Goal: Task Accomplishment & Management: Manage account settings

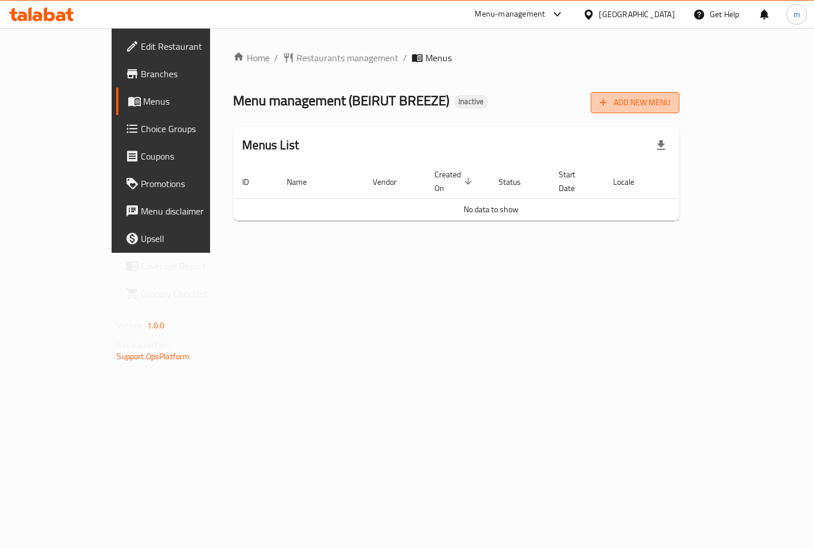
click at [670, 102] on span "Add New Menu" at bounding box center [635, 103] width 70 height 14
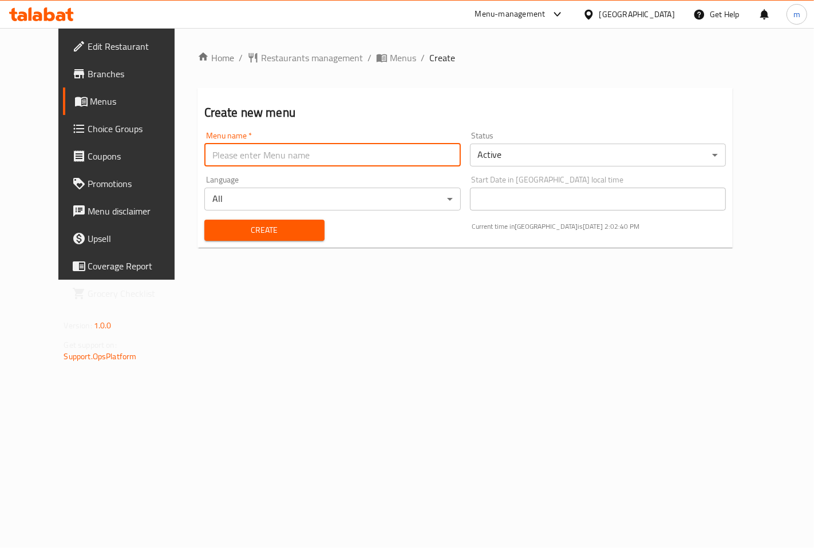
click at [327, 150] on input "text" at bounding box center [332, 155] width 256 height 23
type input "[DATE]"
click at [204, 220] on button "Create" at bounding box center [264, 230] width 120 height 21
click at [390, 64] on span "Menus" at bounding box center [403, 58] width 26 height 14
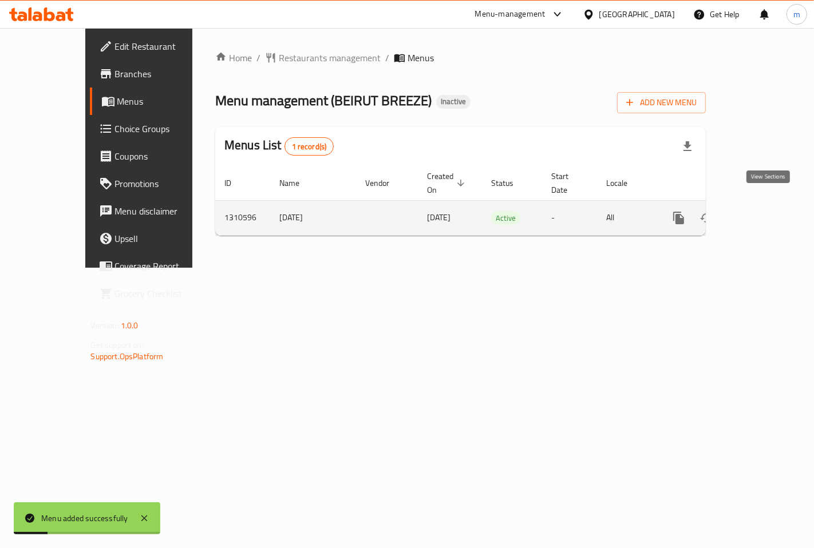
click at [768, 211] on icon "enhanced table" at bounding box center [761, 218] width 14 height 14
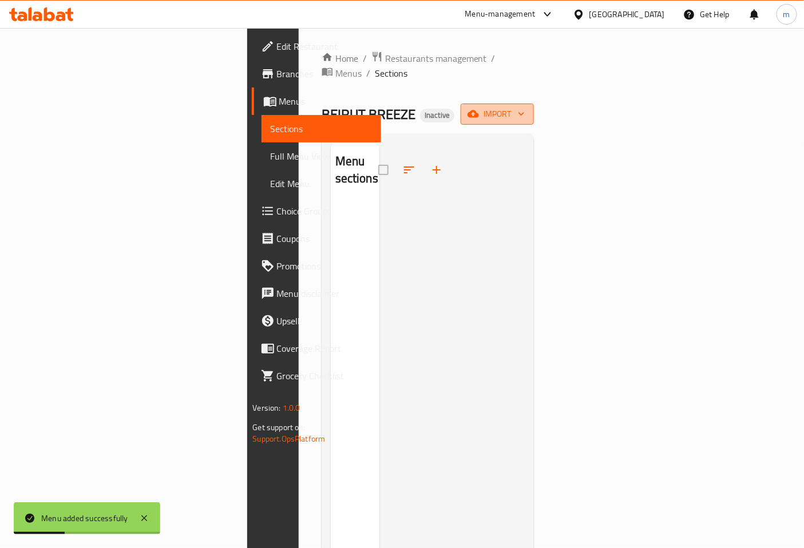
click at [525, 107] on span "import" at bounding box center [497, 114] width 55 height 14
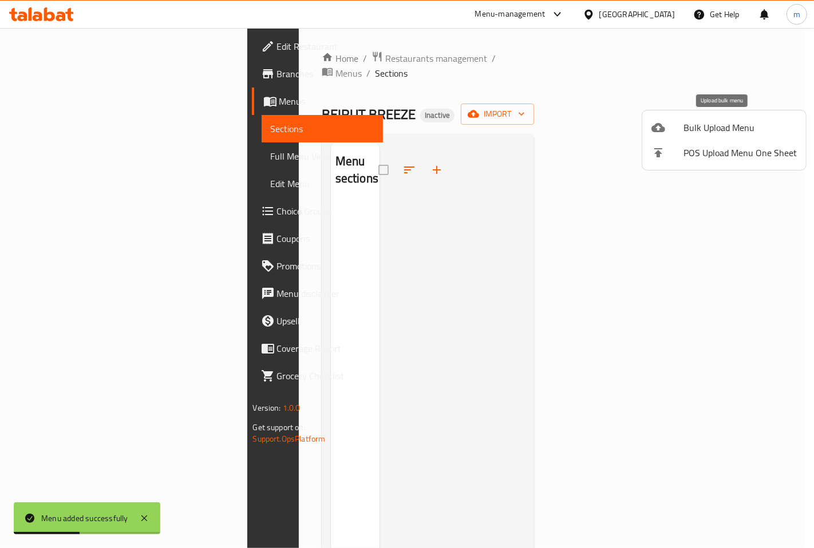
click at [706, 121] on span "Bulk Upload Menu" at bounding box center [739, 128] width 113 height 14
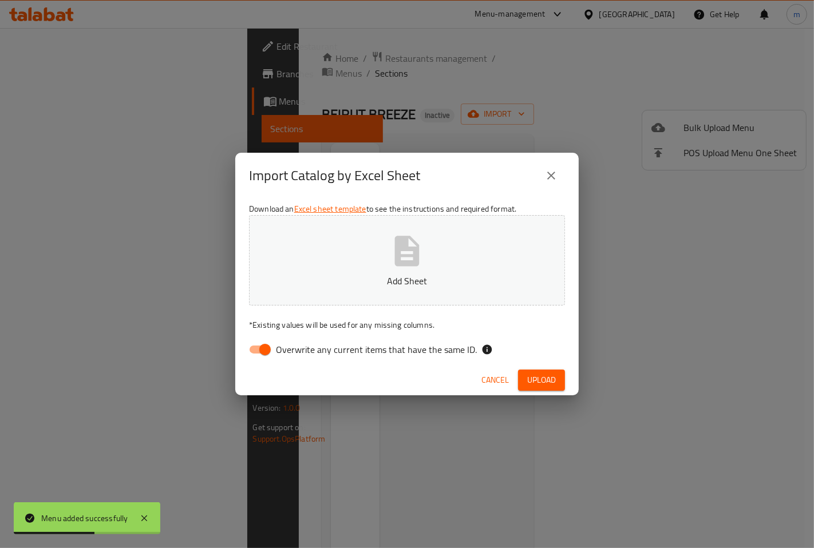
click at [396, 270] on button "Add Sheet" at bounding box center [407, 260] width 316 height 90
click at [267, 345] on input "Overwrite any current items that have the same ID." at bounding box center [264, 350] width 65 height 22
checkbox input "false"
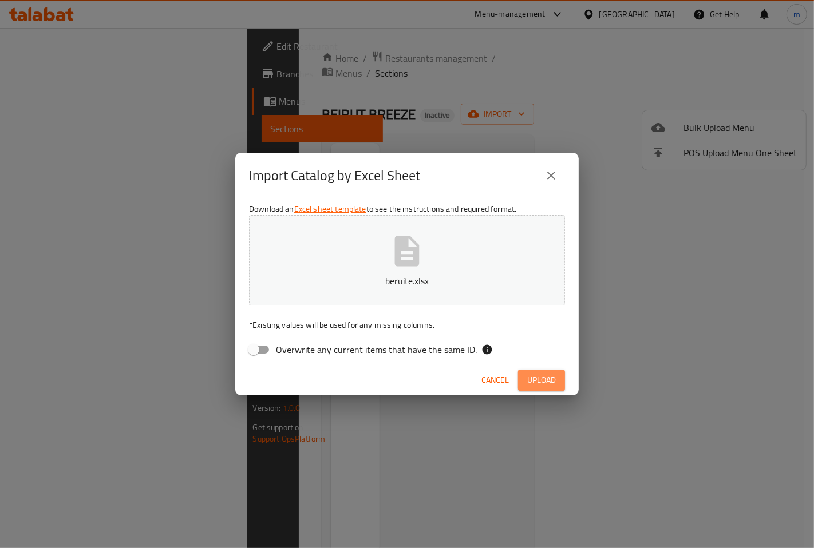
click at [539, 376] on span "Upload" at bounding box center [541, 380] width 29 height 14
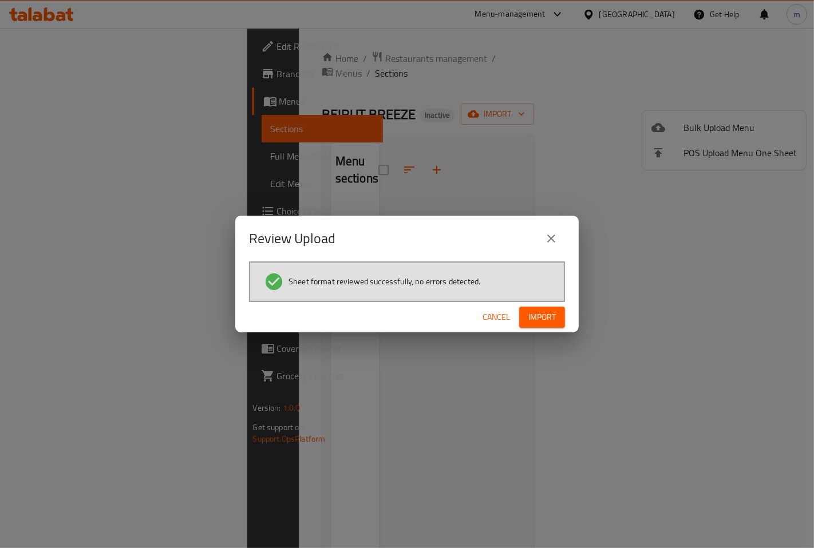
click at [560, 328] on div "Cancel Import" at bounding box center [406, 317] width 343 height 30
click at [552, 313] on span "Import" at bounding box center [541, 317] width 27 height 14
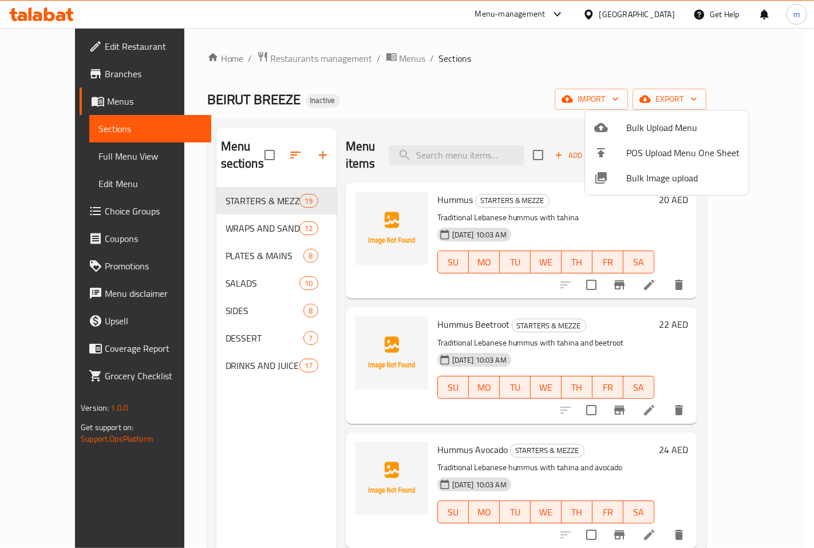
click at [258, 428] on div at bounding box center [407, 274] width 814 height 548
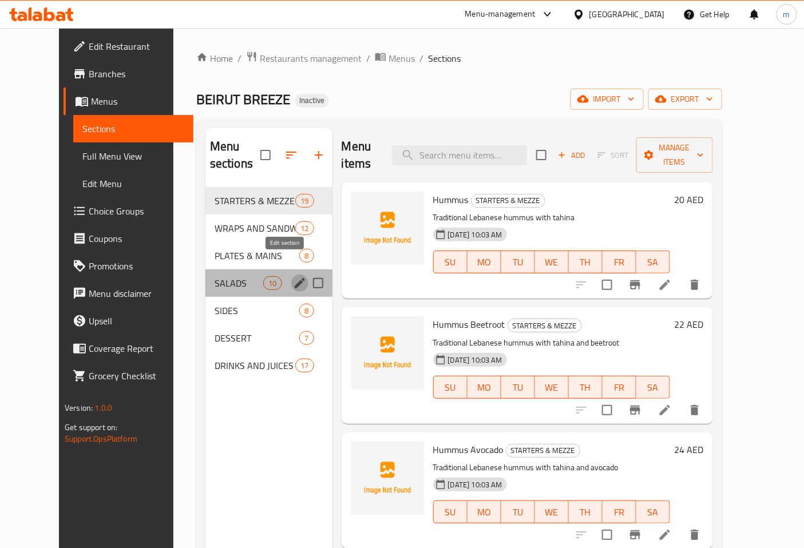
click at [293, 276] on icon "edit" at bounding box center [300, 283] width 14 height 14
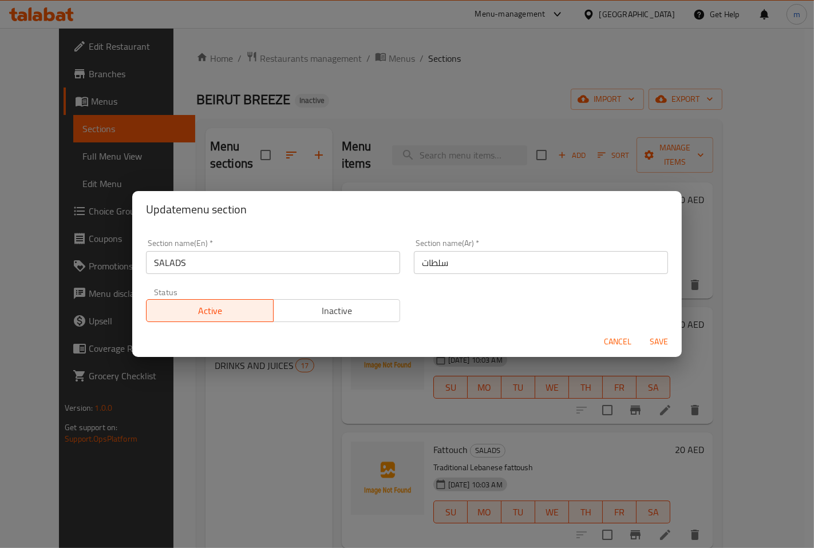
click at [261, 400] on div "Update menu section Section name(En)   * SALADS Section name(En) * Section name…" at bounding box center [407, 274] width 814 height 548
click at [608, 342] on span "Cancel" at bounding box center [617, 342] width 27 height 14
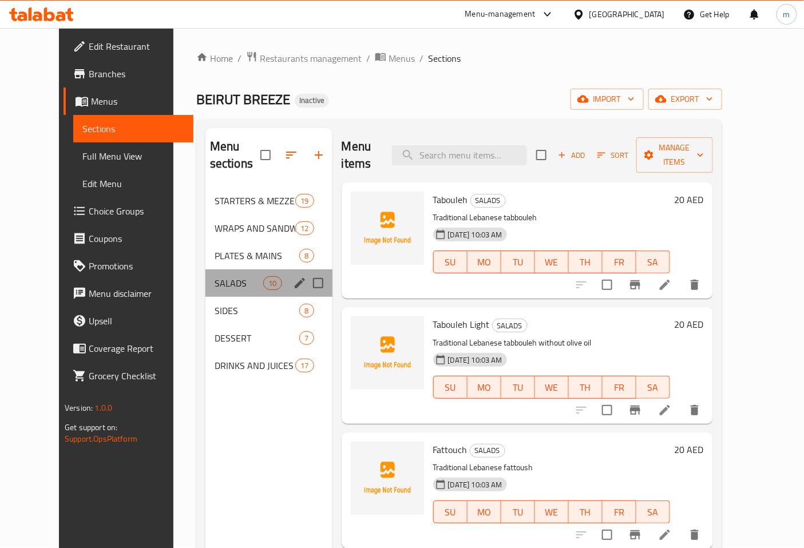
click at [210, 273] on div "SALADS 10" at bounding box center [269, 283] width 127 height 27
click at [231, 276] on span "SALADS" at bounding box center [239, 283] width 49 height 14
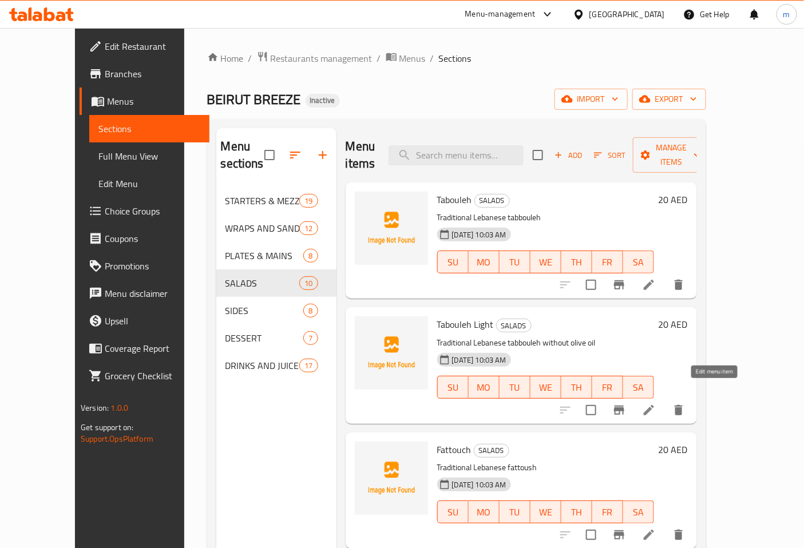
click at [656, 404] on icon at bounding box center [649, 411] width 14 height 14
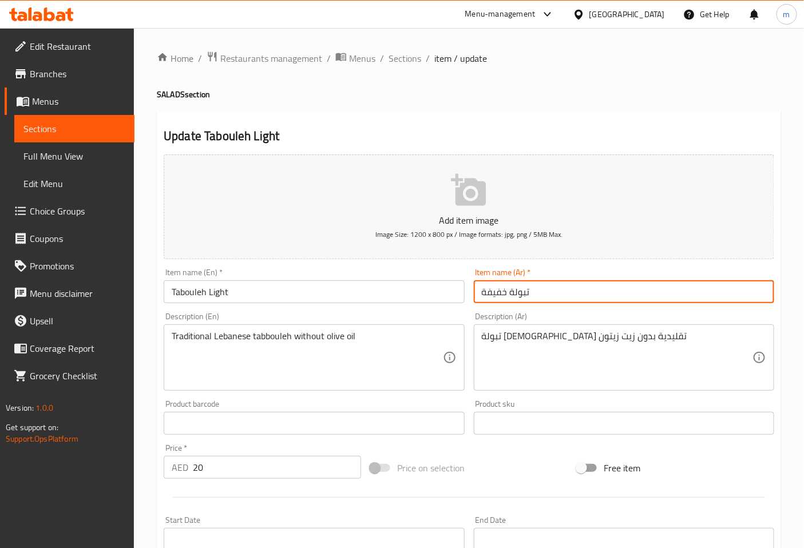
drag, startPoint x: 482, startPoint y: 295, endPoint x: 506, endPoint y: 299, distance: 24.4
click at [506, 299] on input "تبولة خفيفة" at bounding box center [624, 291] width 301 height 23
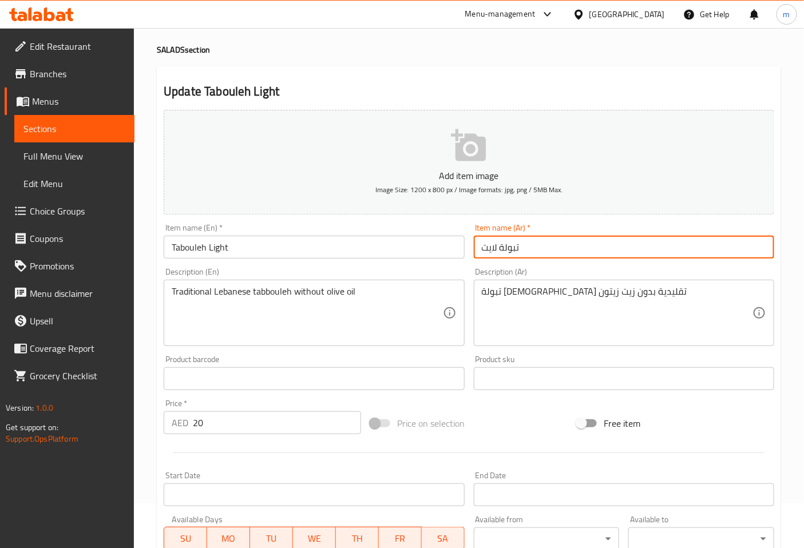
scroll to position [258, 0]
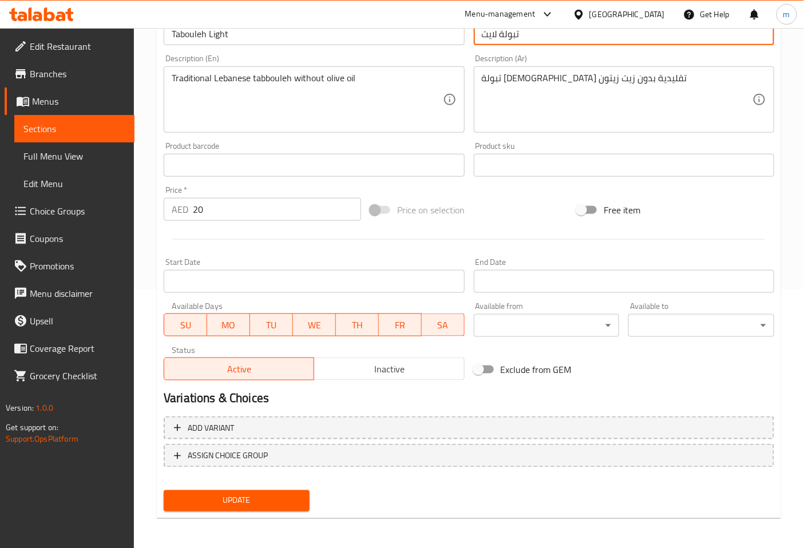
type input "تبولة لايت"
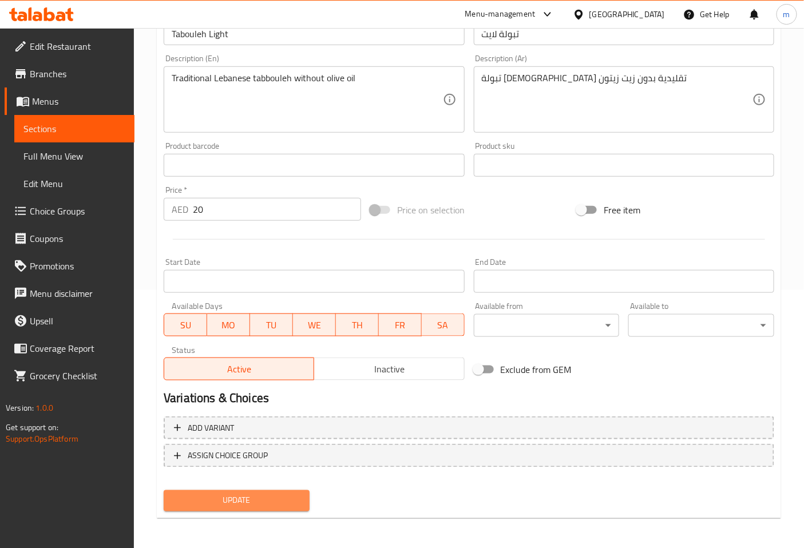
click at [232, 494] on span "Update" at bounding box center [237, 501] width 128 height 14
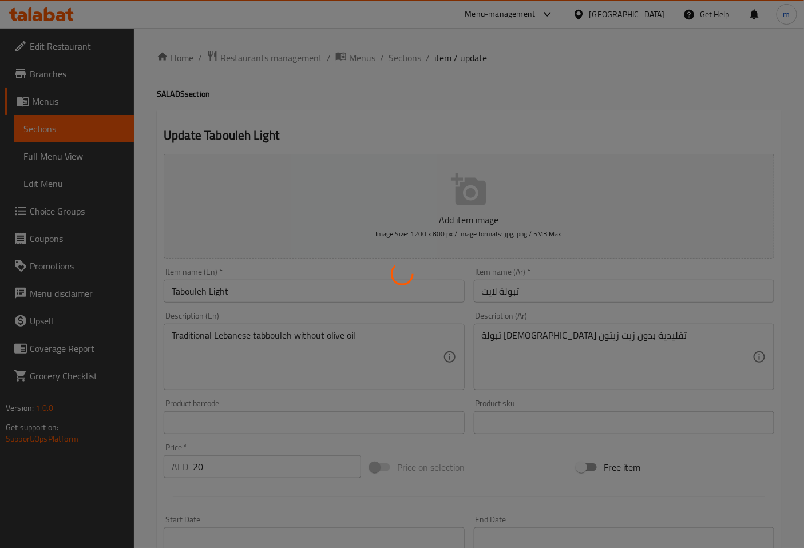
scroll to position [0, 0]
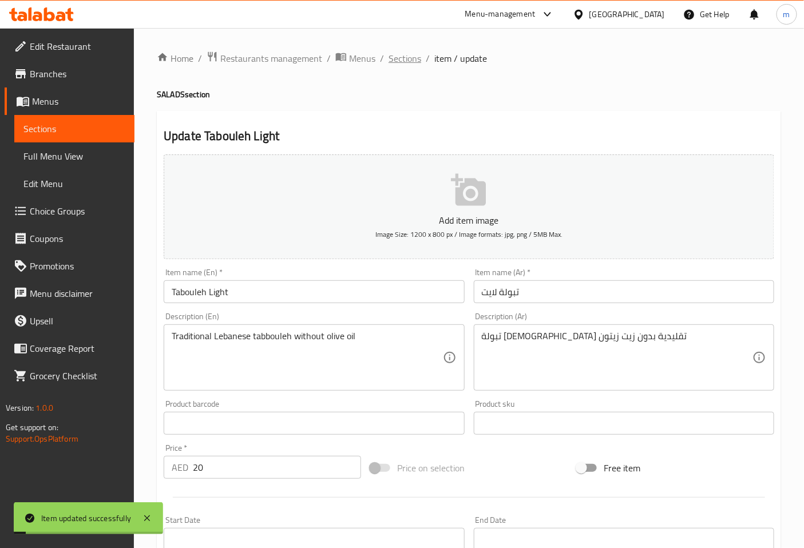
click at [401, 52] on span "Sections" at bounding box center [405, 59] width 33 height 14
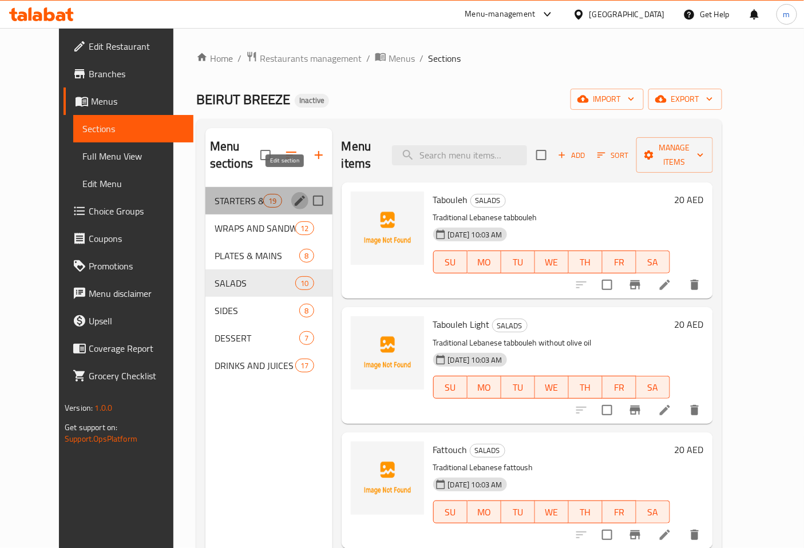
click at [293, 194] on icon "edit" at bounding box center [300, 201] width 14 height 14
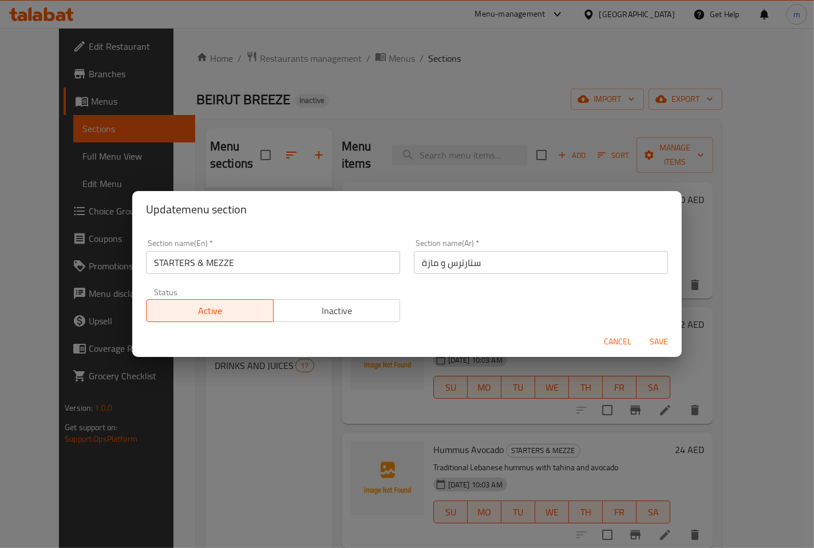
click at [624, 342] on span "Cancel" at bounding box center [617, 342] width 27 height 14
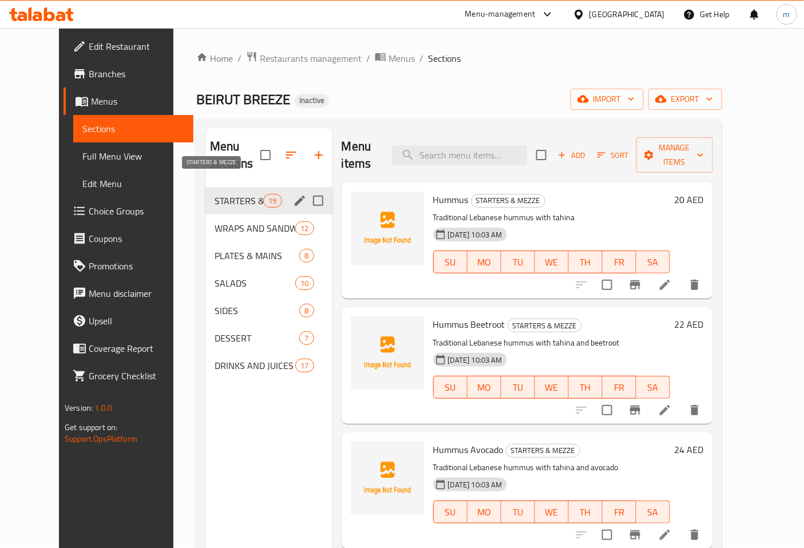
click at [215, 194] on span "STARTERS & MEZZE" at bounding box center [239, 201] width 49 height 14
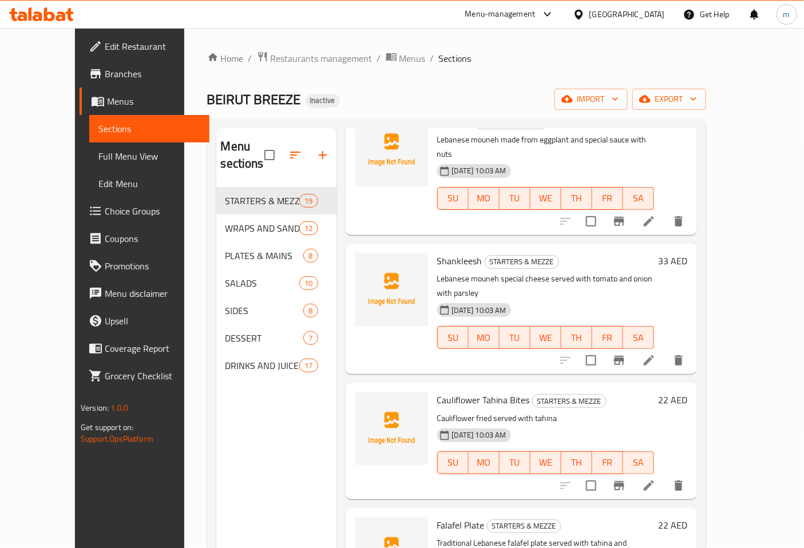
scroll to position [1017, 0]
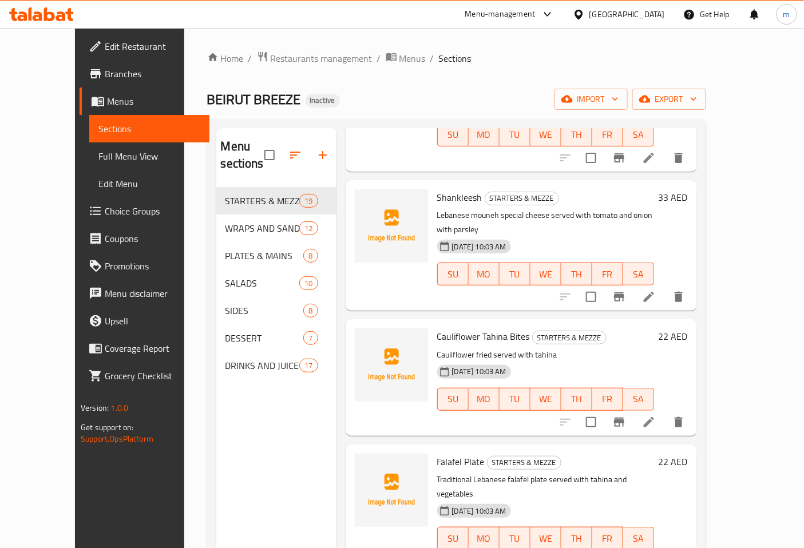
click at [665, 412] on li at bounding box center [649, 422] width 32 height 21
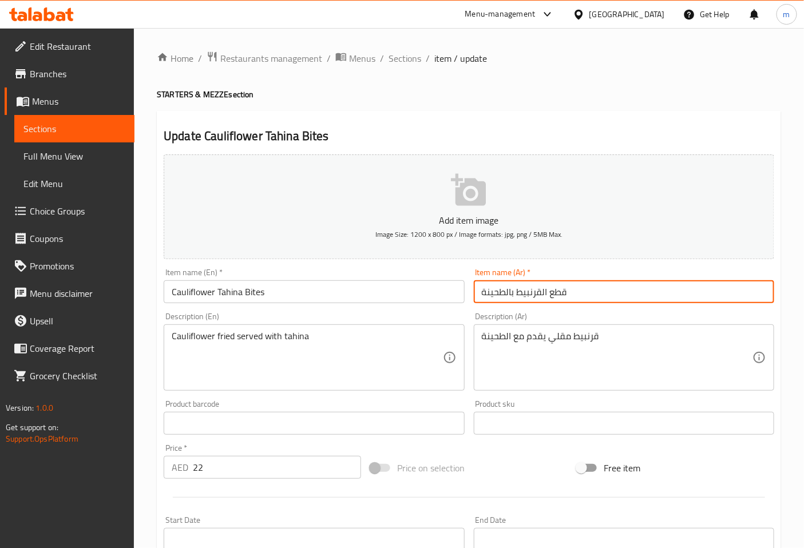
drag, startPoint x: 550, startPoint y: 291, endPoint x: 697, endPoint y: 304, distance: 147.1
click at [697, 303] on input "قطع القرنبيط بالطحينة" at bounding box center [624, 291] width 301 height 23
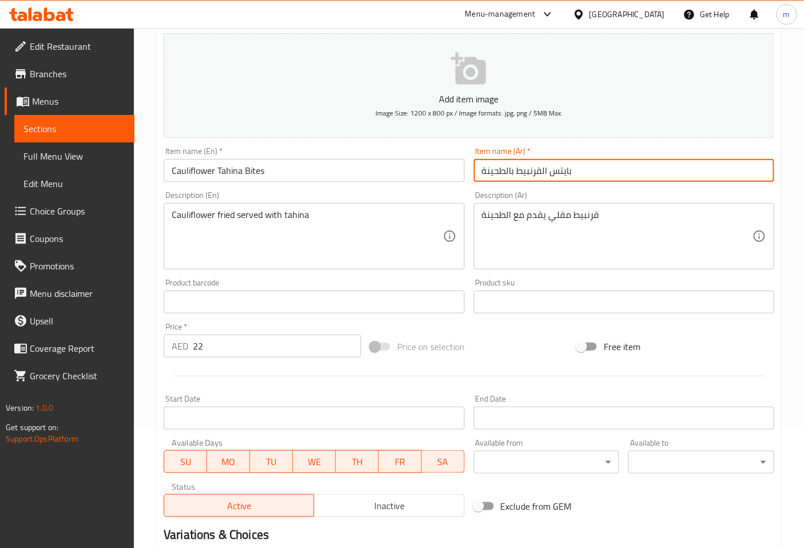
scroll to position [258, 0]
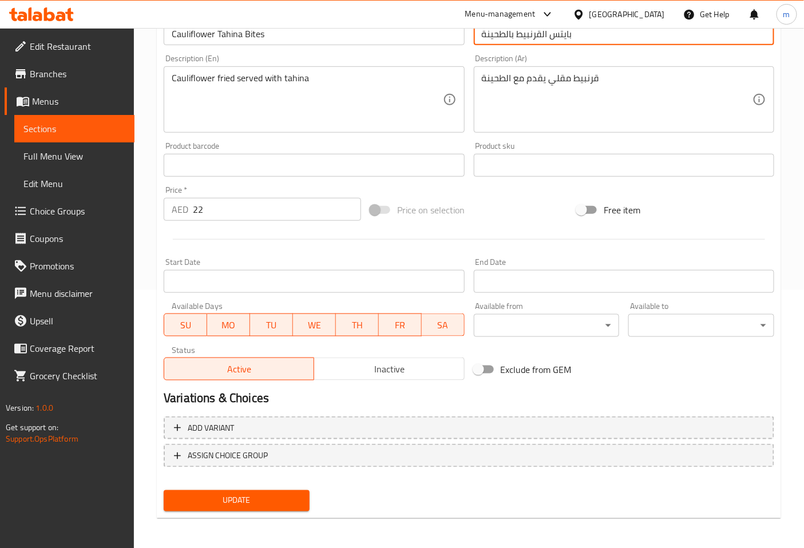
type input "بايتس القرنبيط بالطحينة"
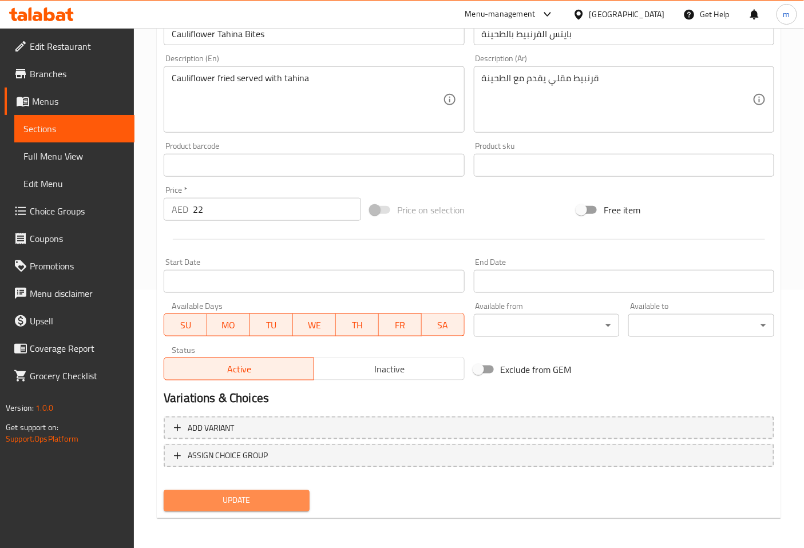
click at [262, 494] on span "Update" at bounding box center [237, 501] width 128 height 14
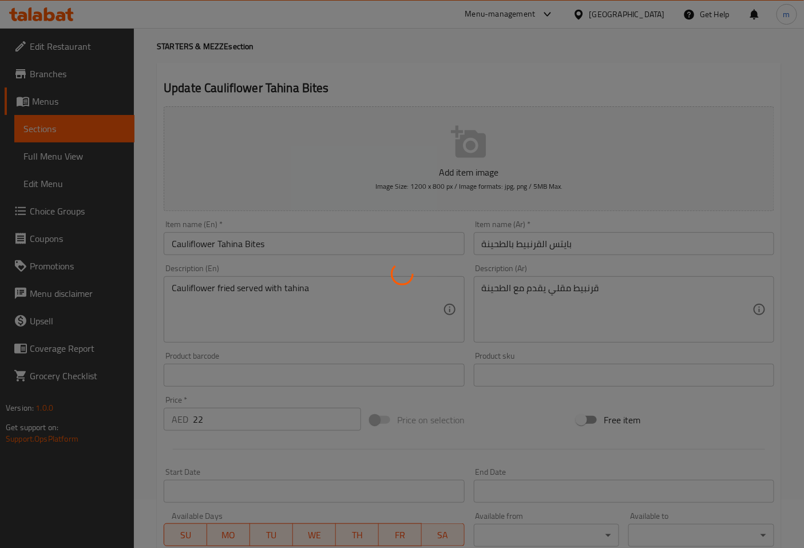
scroll to position [0, 0]
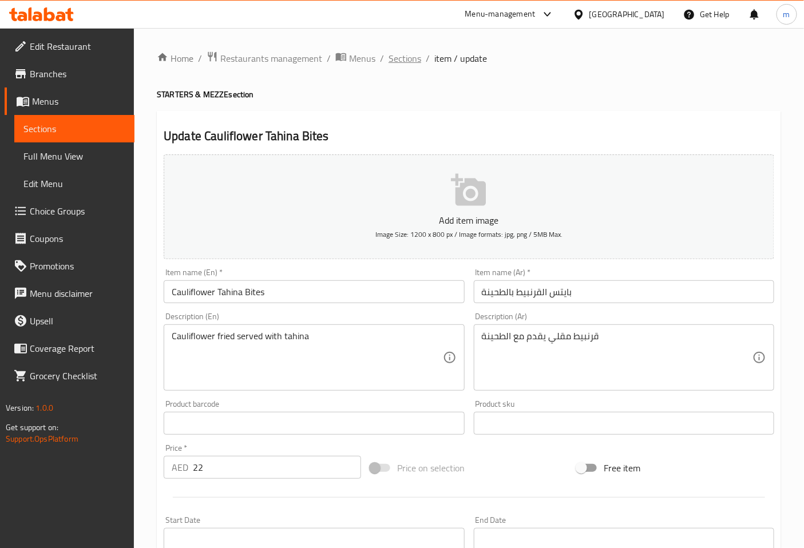
click at [401, 58] on span "Sections" at bounding box center [405, 59] width 33 height 14
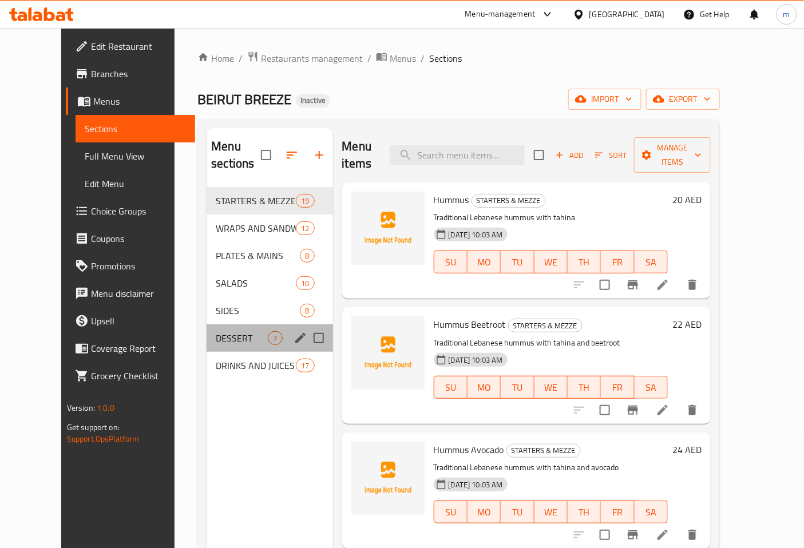
click at [210, 325] on div "DESSERT 7" at bounding box center [270, 338] width 126 height 27
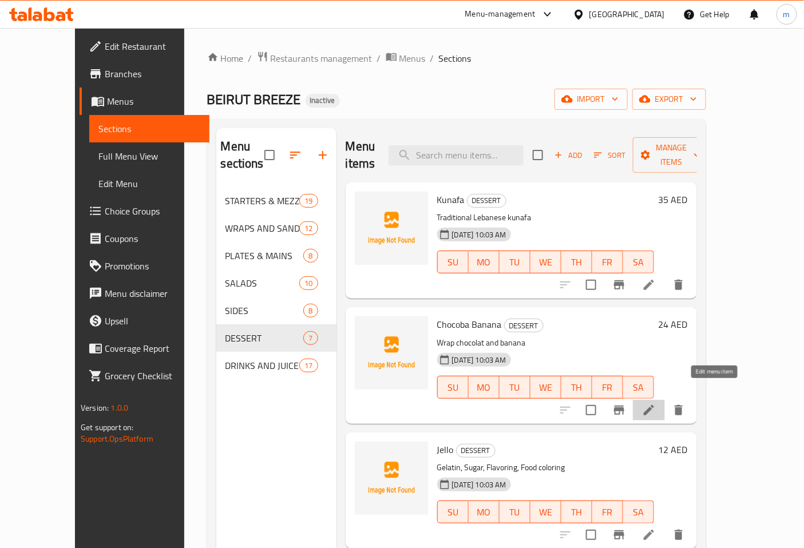
click at [656, 404] on icon at bounding box center [649, 411] width 14 height 14
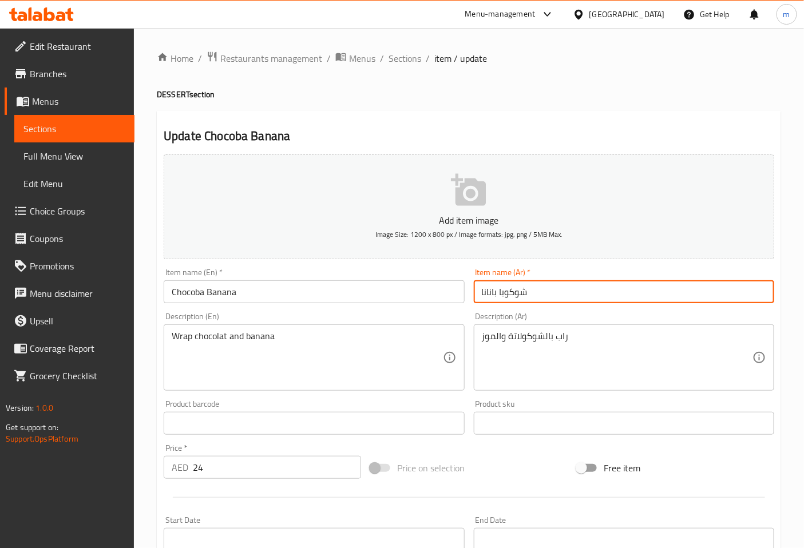
drag, startPoint x: 479, startPoint y: 293, endPoint x: 496, endPoint y: 303, distance: 20.5
click at [496, 303] on input "شوكوبا بانانا" at bounding box center [624, 291] width 301 height 23
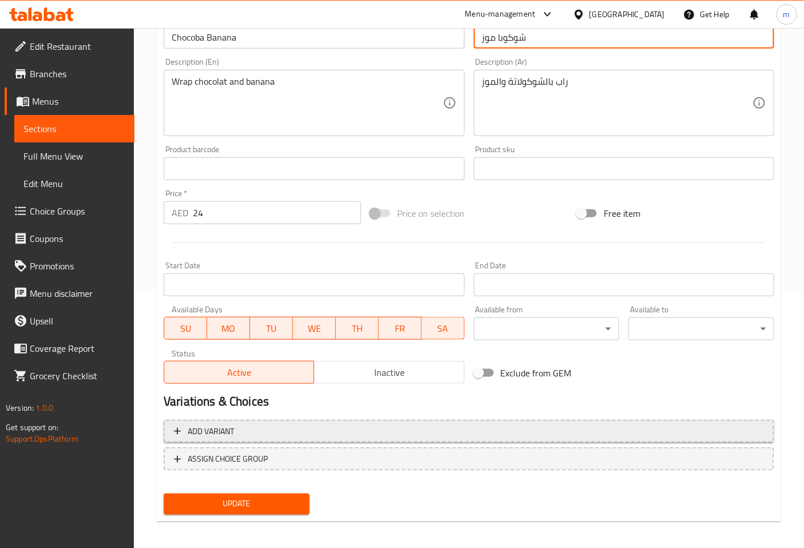
scroll to position [258, 0]
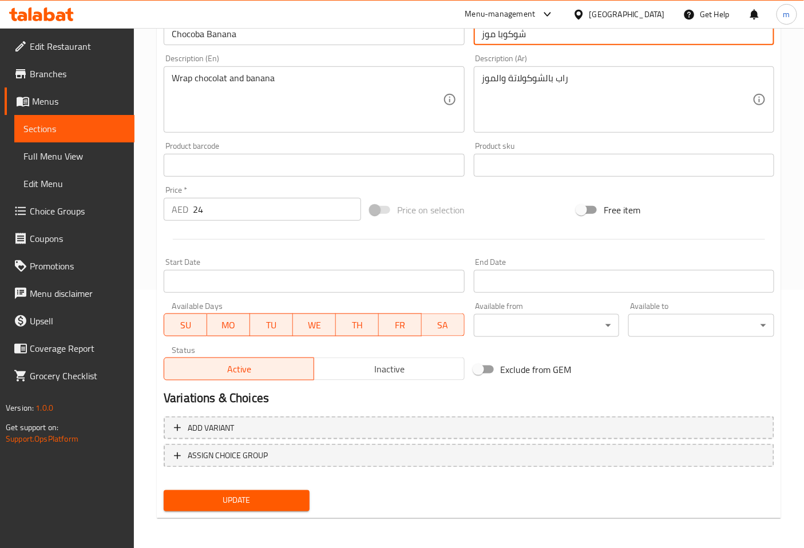
type input "شوكوبا موز"
click at [207, 497] on span "Update" at bounding box center [237, 501] width 128 height 14
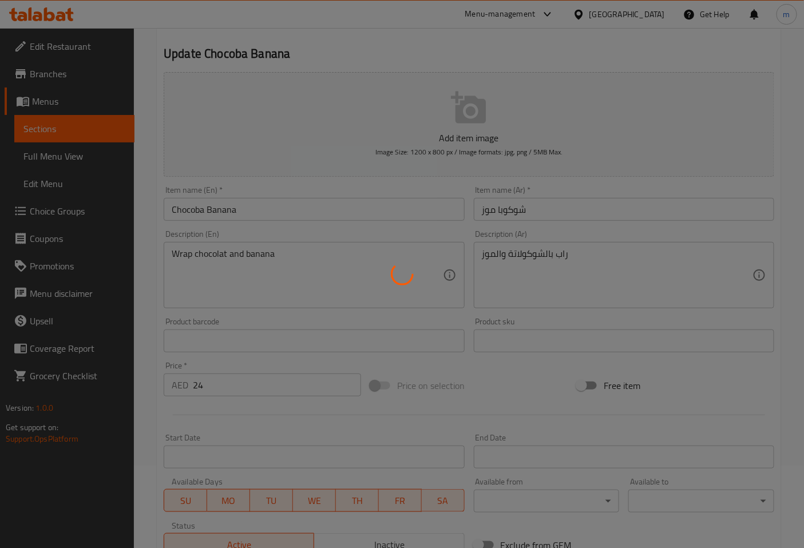
scroll to position [0, 0]
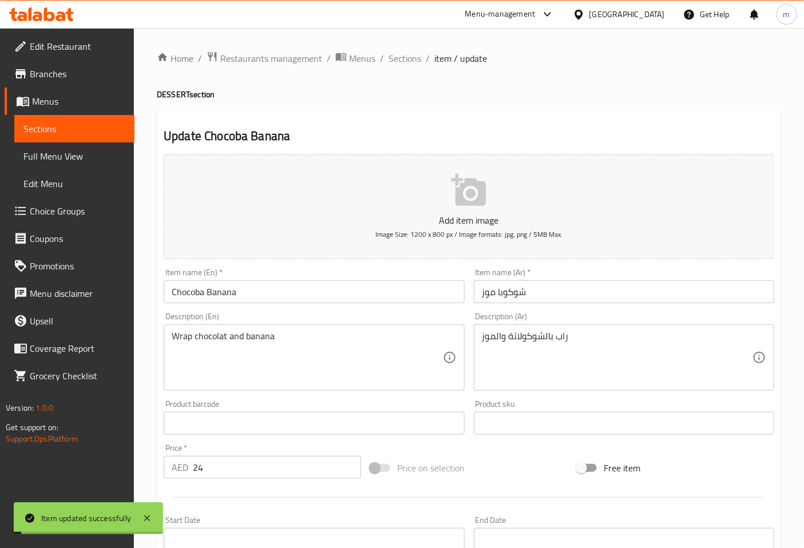
click at [408, 55] on span "Sections" at bounding box center [405, 59] width 33 height 14
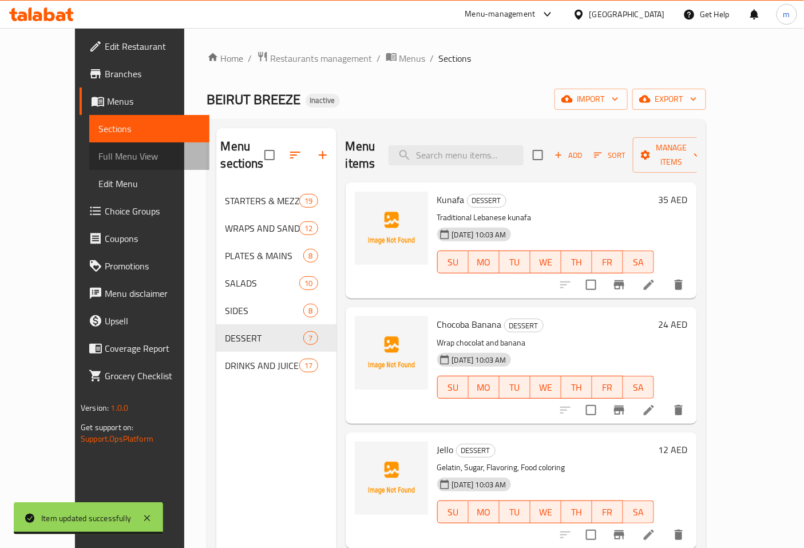
click at [98, 159] on span "Full Menu View" at bounding box center [149, 156] width 102 height 14
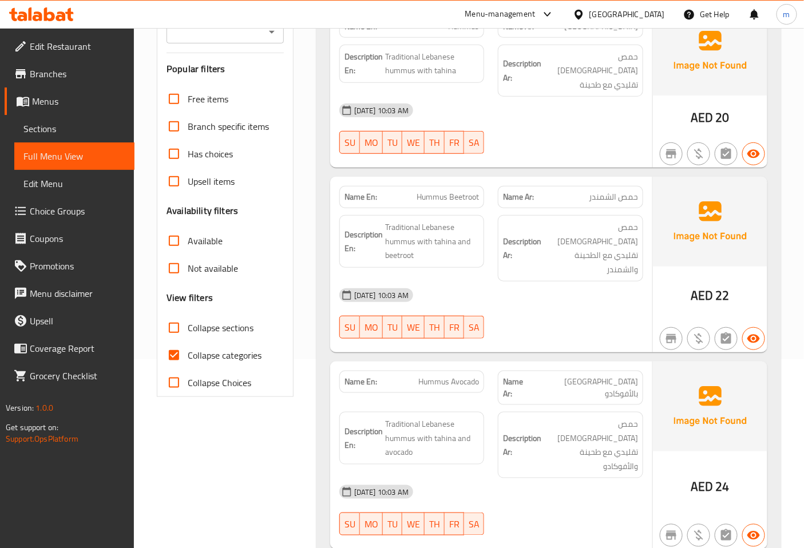
scroll to position [191, 0]
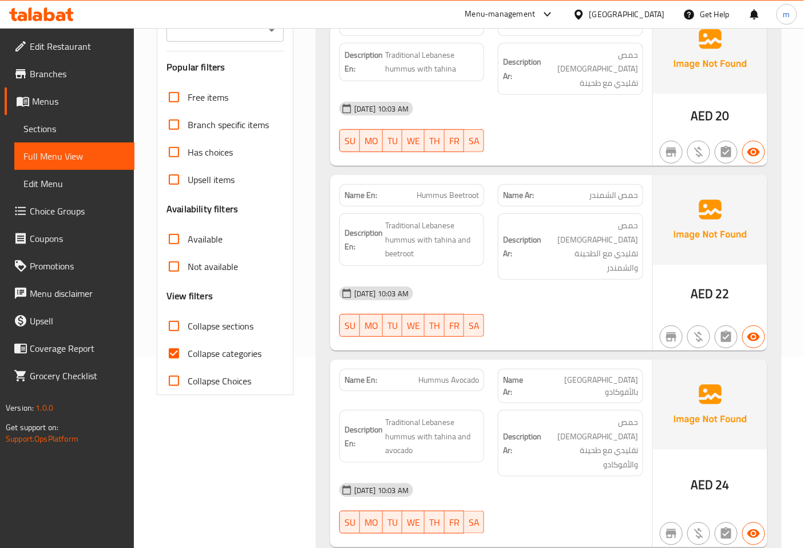
click at [220, 358] on span "Collapse categories" at bounding box center [225, 354] width 74 height 14
click at [188, 358] on input "Collapse categories" at bounding box center [173, 353] width 27 height 27
checkbox input "false"
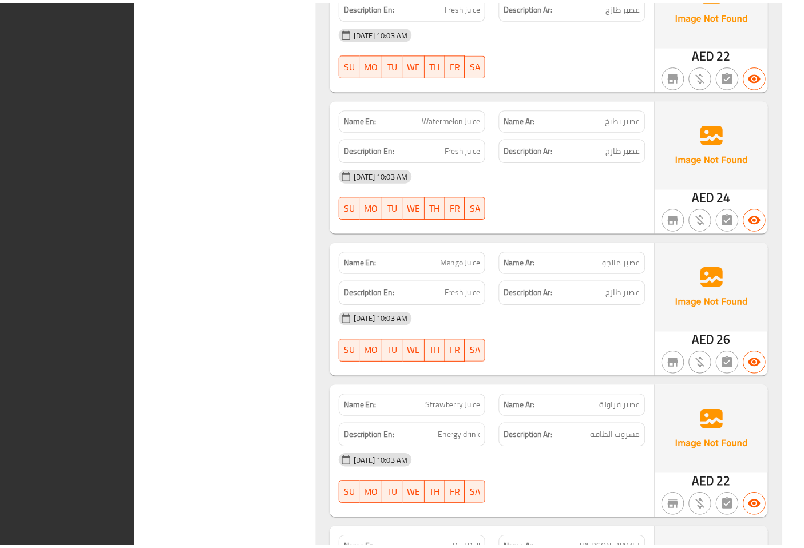
scroll to position [12836, 0]
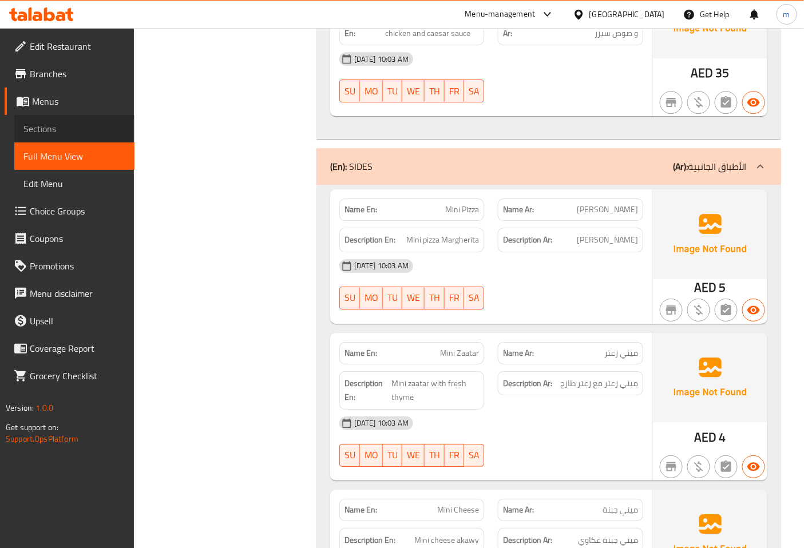
click at [71, 127] on span "Sections" at bounding box center [74, 129] width 102 height 14
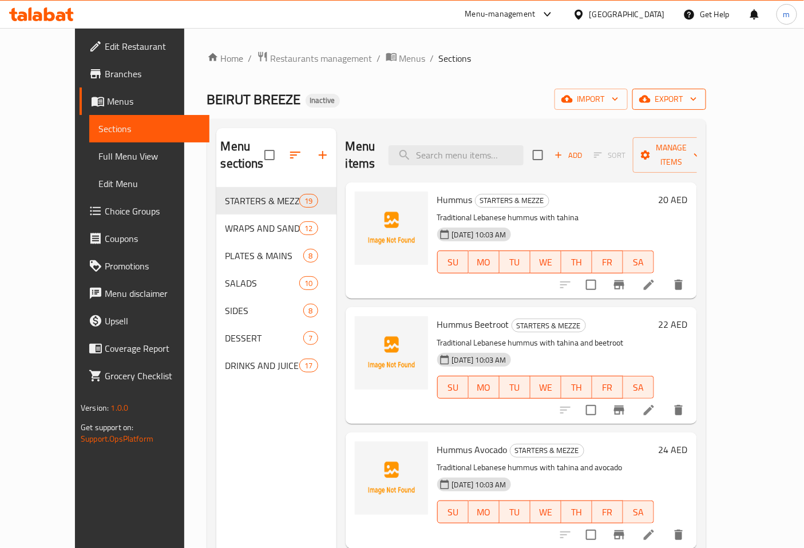
click at [697, 97] on span "export" at bounding box center [670, 99] width 56 height 14
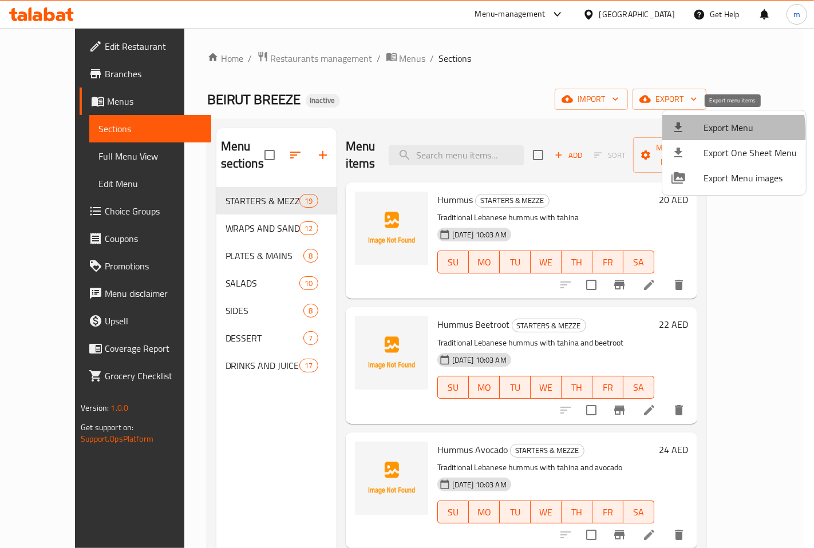
click at [719, 132] on span "Export Menu" at bounding box center [750, 128] width 93 height 14
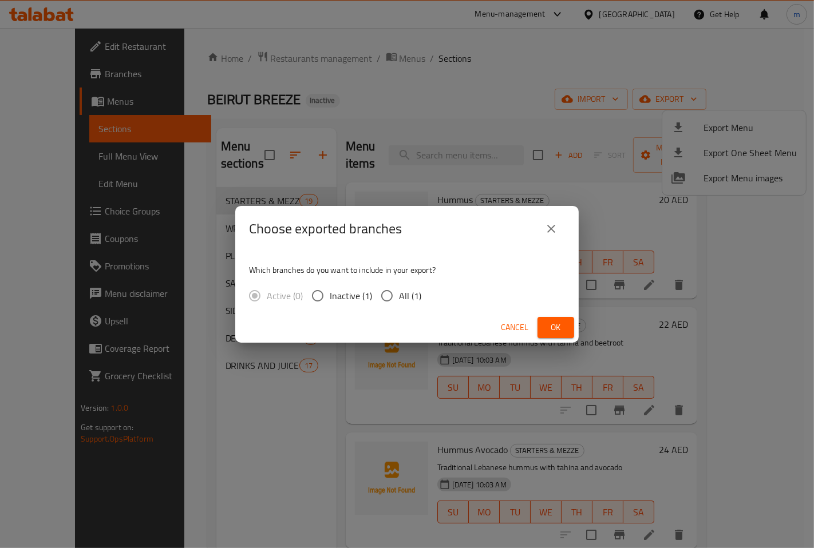
click at [393, 299] on input "All (1)" at bounding box center [387, 296] width 24 height 24
radio input "true"
click at [559, 325] on span "Ok" at bounding box center [556, 328] width 18 height 14
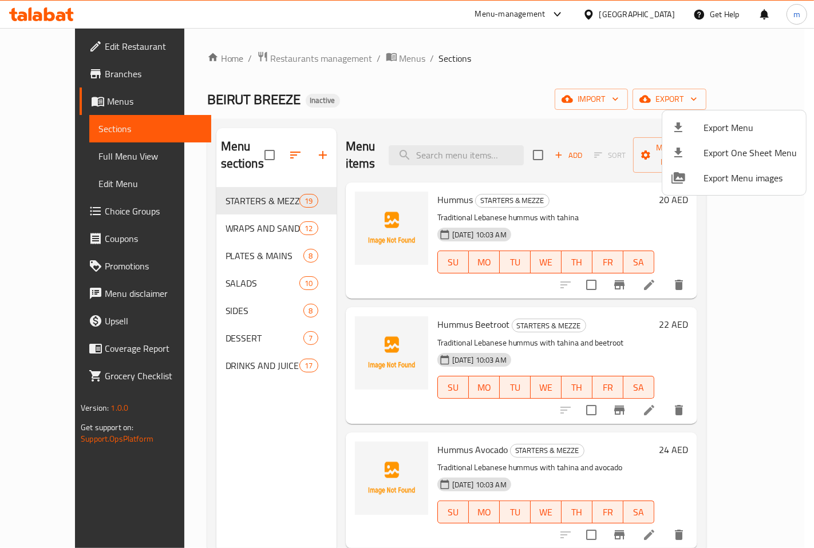
click at [428, 82] on div at bounding box center [407, 274] width 814 height 548
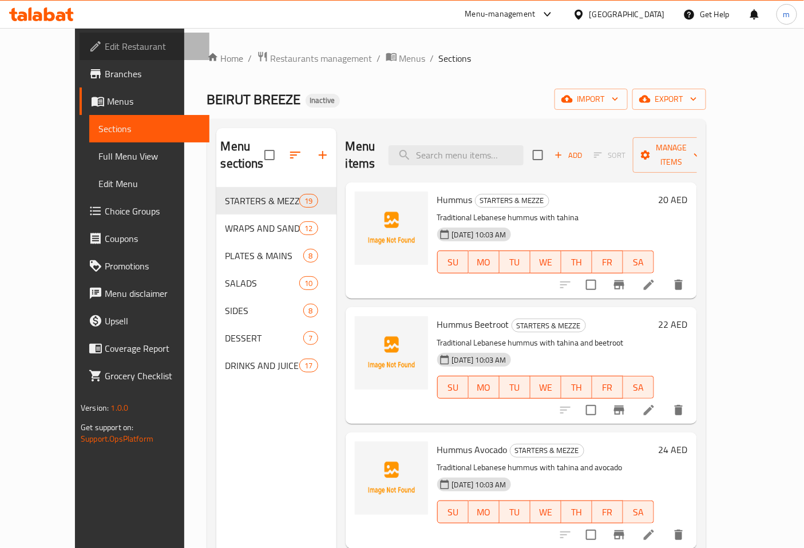
click at [105, 49] on span "Edit Restaurant" at bounding box center [153, 46] width 96 height 14
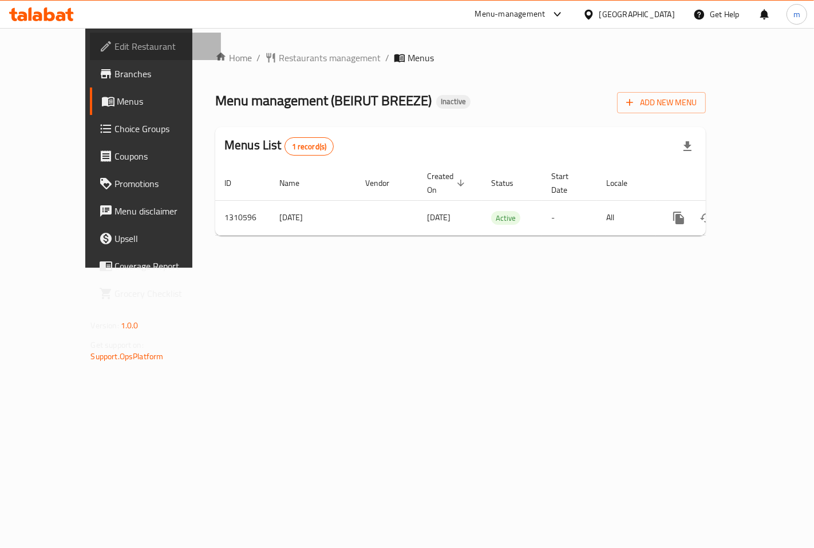
click at [115, 48] on span "Edit Restaurant" at bounding box center [163, 46] width 97 height 14
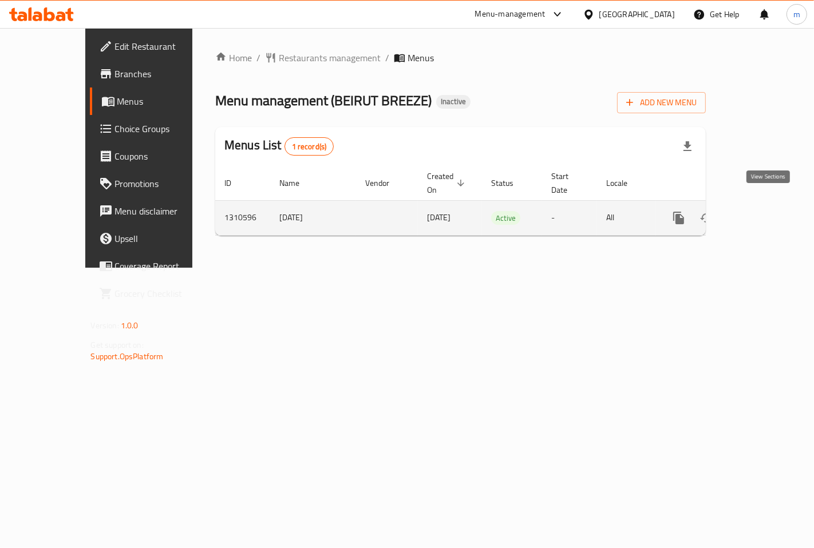
click at [764, 211] on icon "enhanced table" at bounding box center [761, 218] width 14 height 14
